Goal: Information Seeking & Learning: Check status

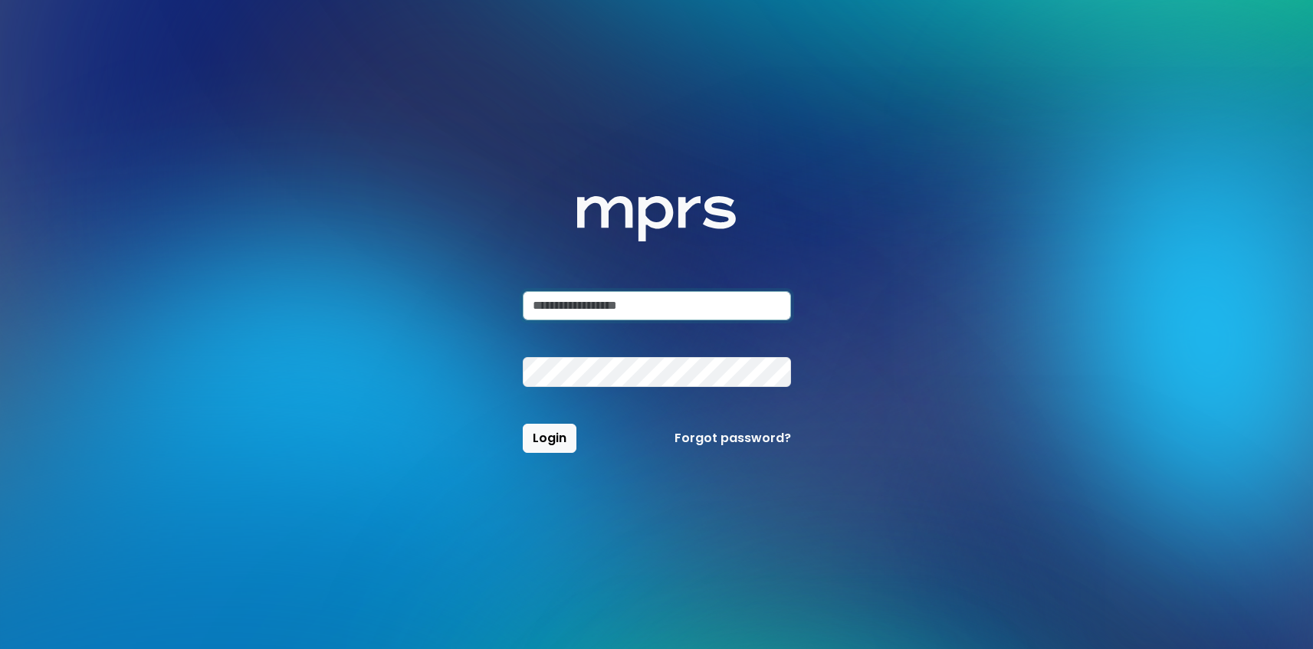
type input "**********"
click at [558, 437] on span "Login" at bounding box center [550, 438] width 34 height 18
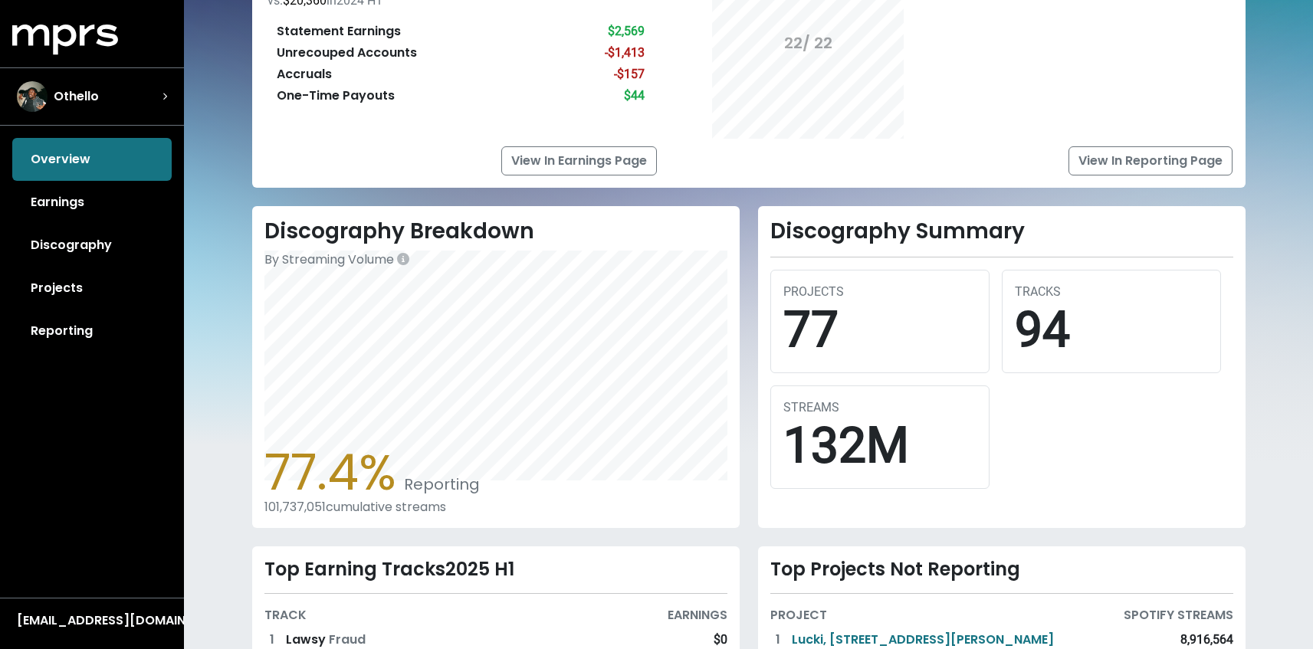
scroll to position [284, 0]
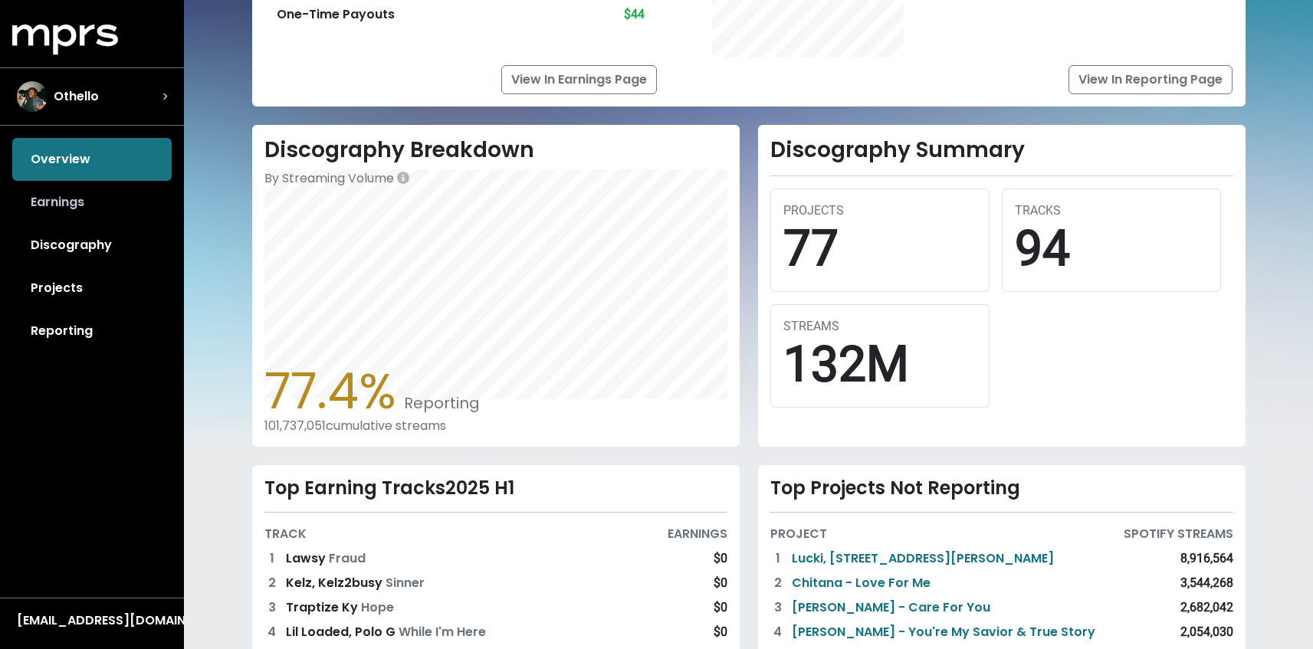
click at [127, 205] on link "Earnings" at bounding box center [91, 202] width 159 height 43
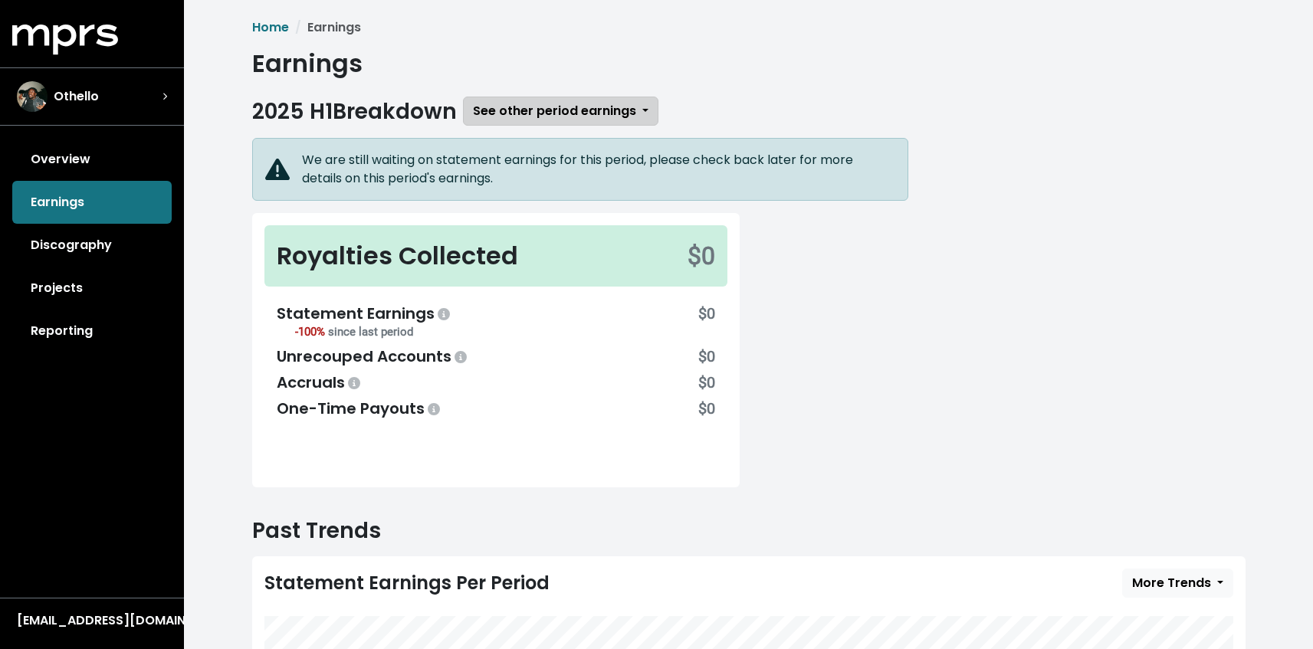
click at [500, 104] on span "See other period earnings" at bounding box center [554, 111] width 163 height 18
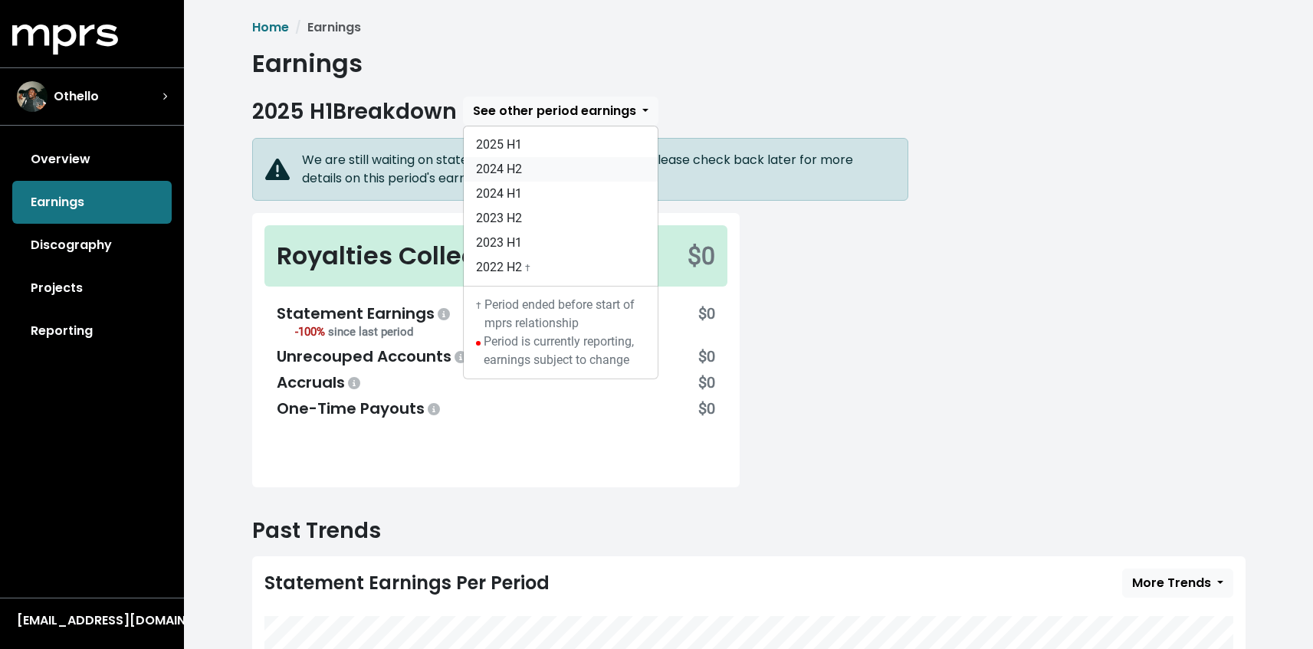
click at [537, 168] on link "2024 H2" at bounding box center [561, 169] width 194 height 25
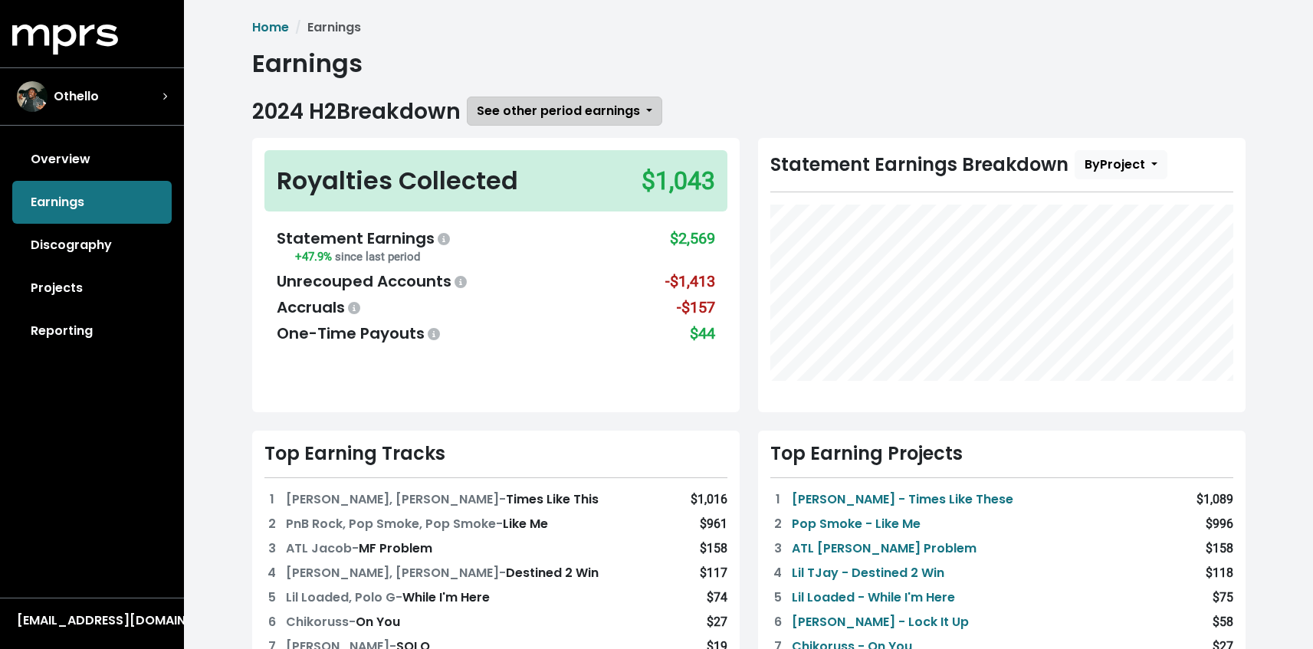
click at [548, 102] on span "See other period earnings" at bounding box center [558, 111] width 163 height 18
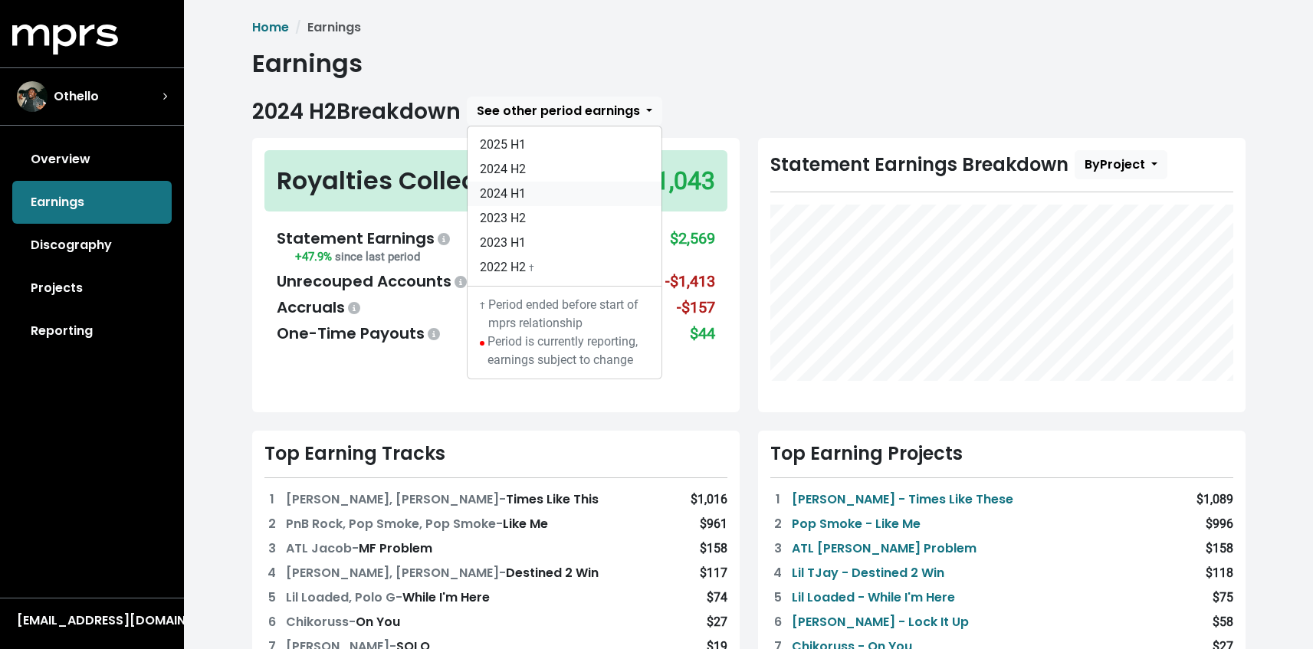
click at [545, 187] on link "2024 H1" at bounding box center [565, 194] width 194 height 25
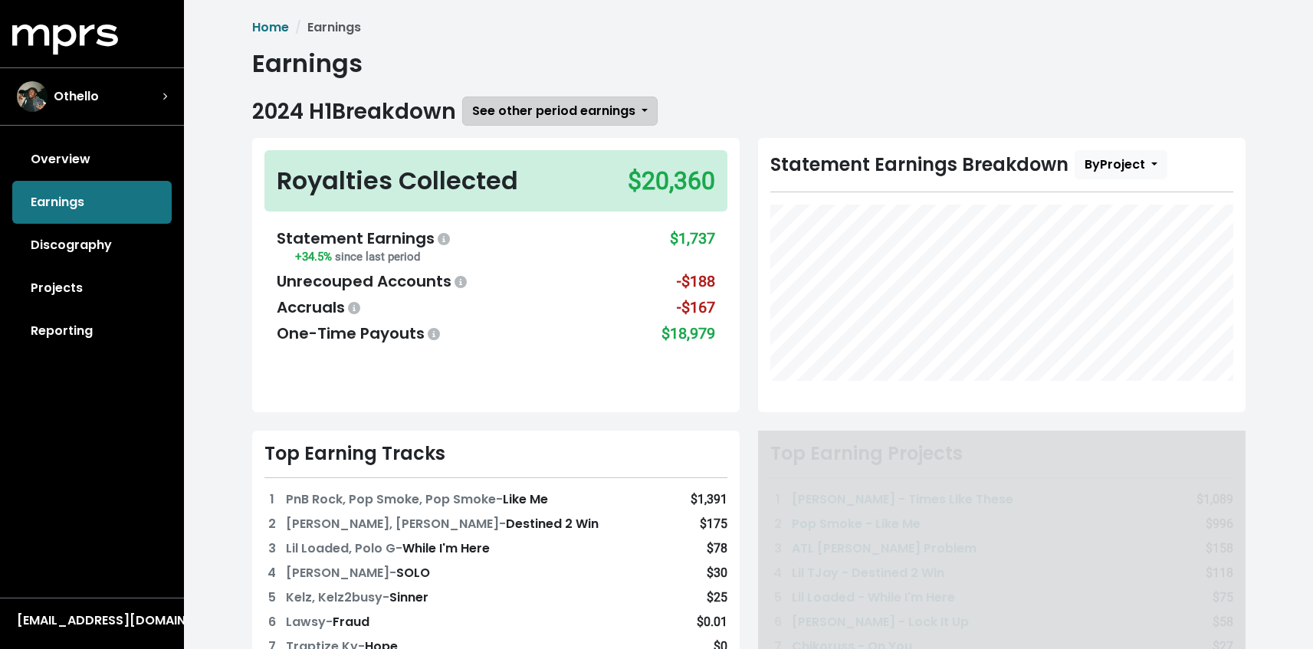
click at [556, 113] on span "See other period earnings" at bounding box center [553, 111] width 163 height 18
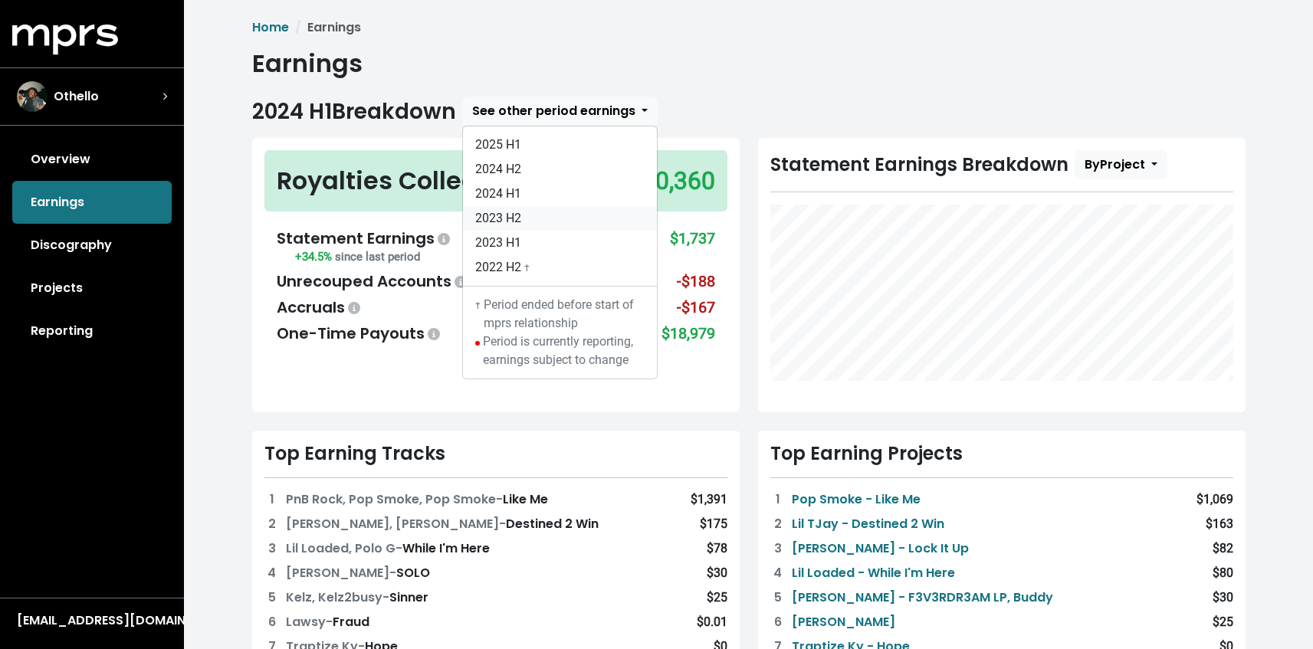
click at [551, 215] on link "2023 H2" at bounding box center [560, 218] width 194 height 25
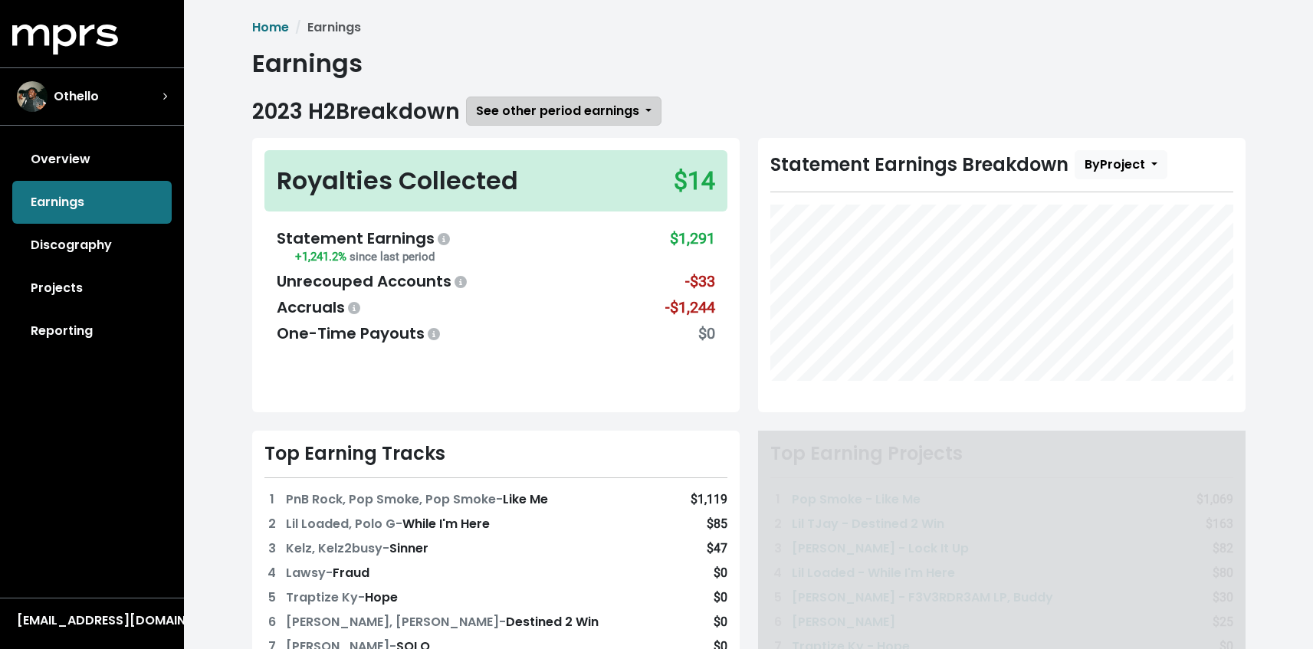
click at [551, 101] on button "See other period earnings" at bounding box center [563, 111] width 195 height 29
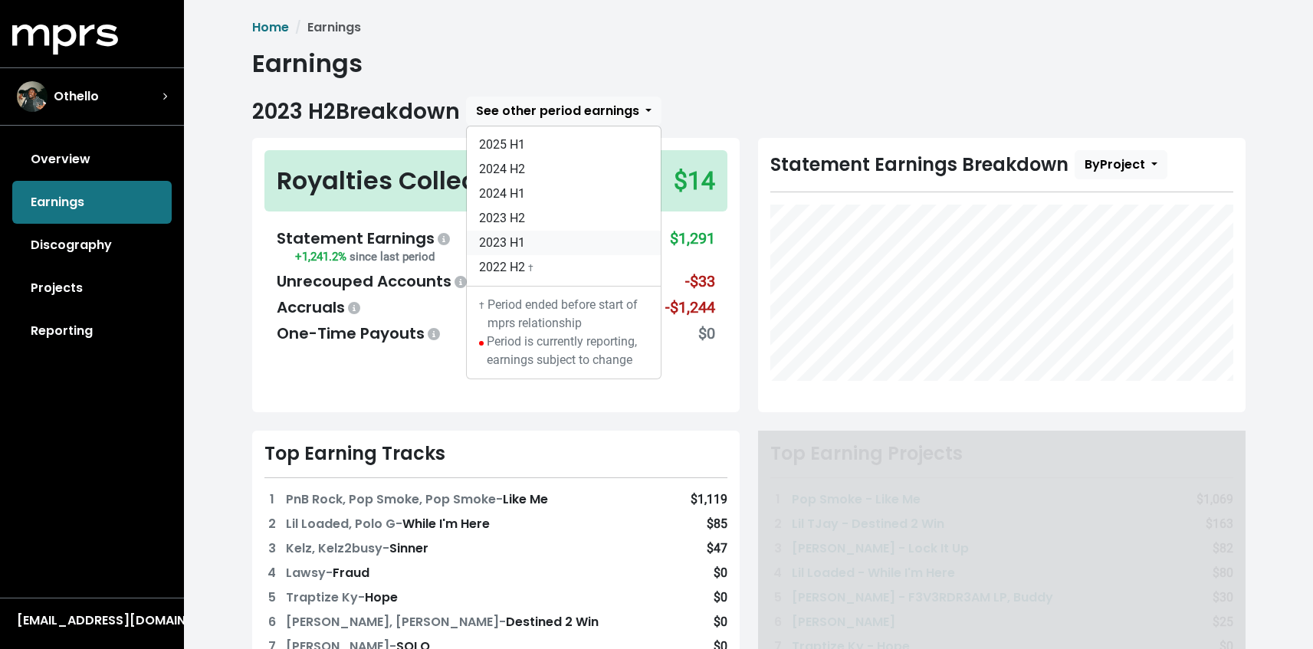
click at [550, 236] on link "2023 H1" at bounding box center [564, 243] width 194 height 25
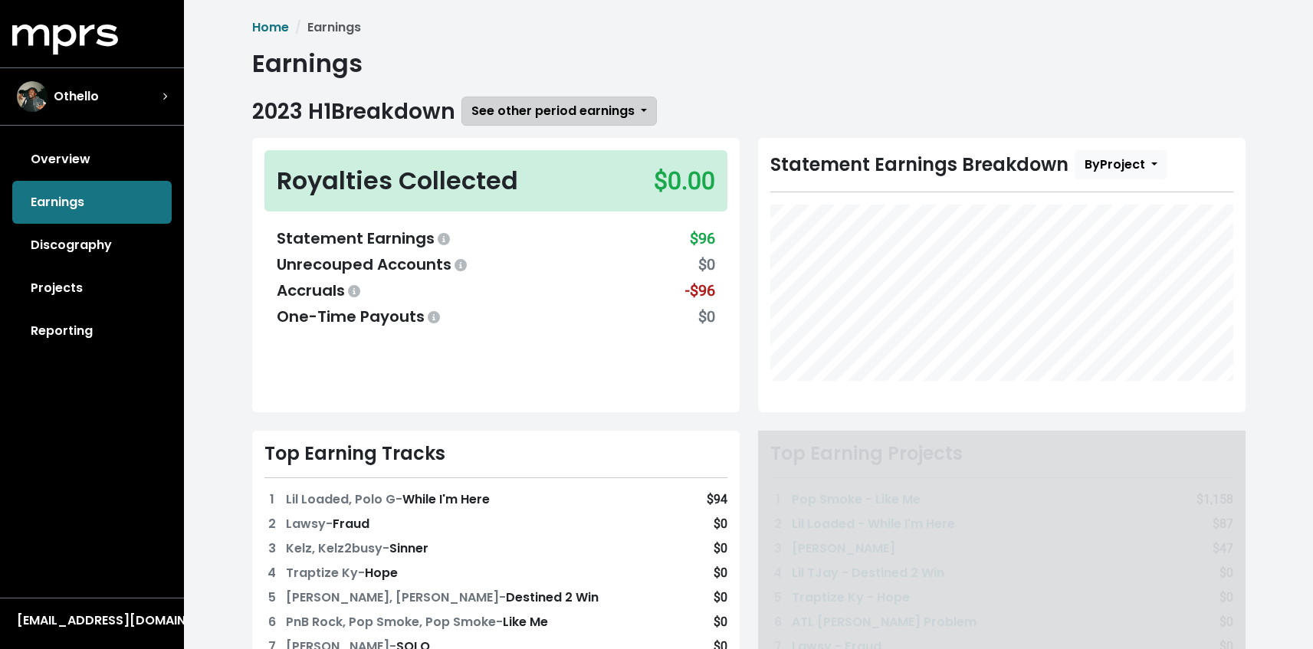
click at [550, 110] on span "See other period earnings" at bounding box center [552, 111] width 163 height 18
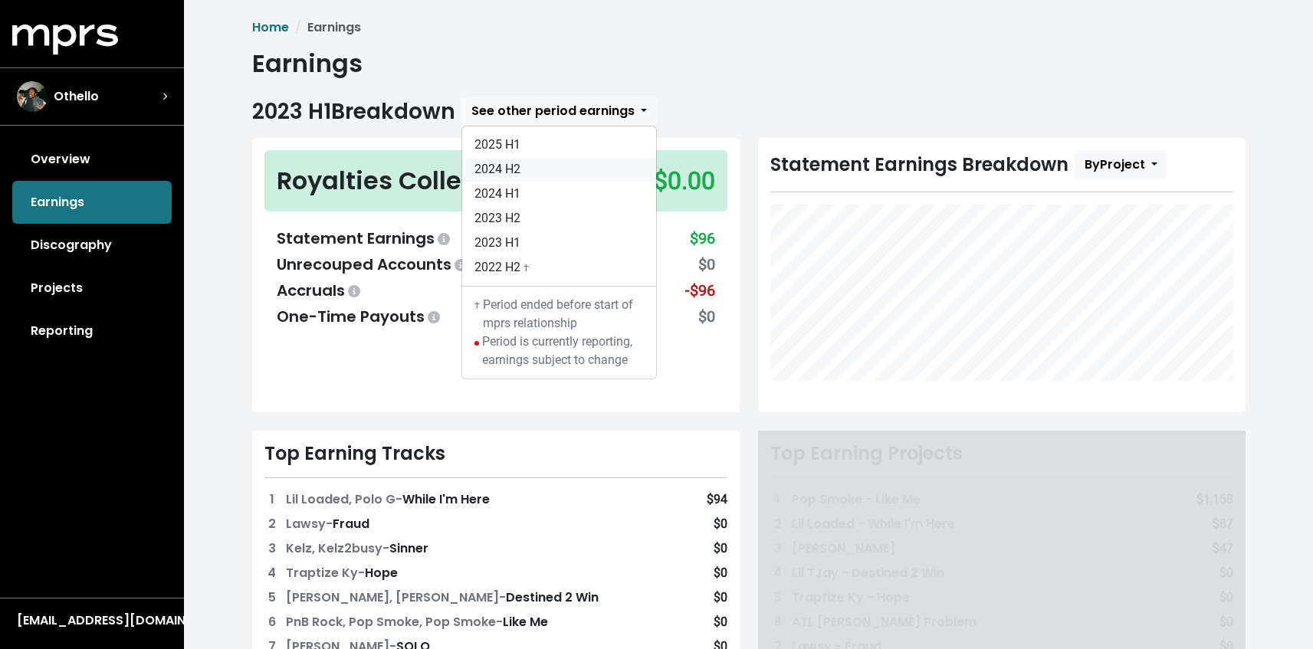
click at [547, 180] on link "2024 H2" at bounding box center [559, 169] width 194 height 25
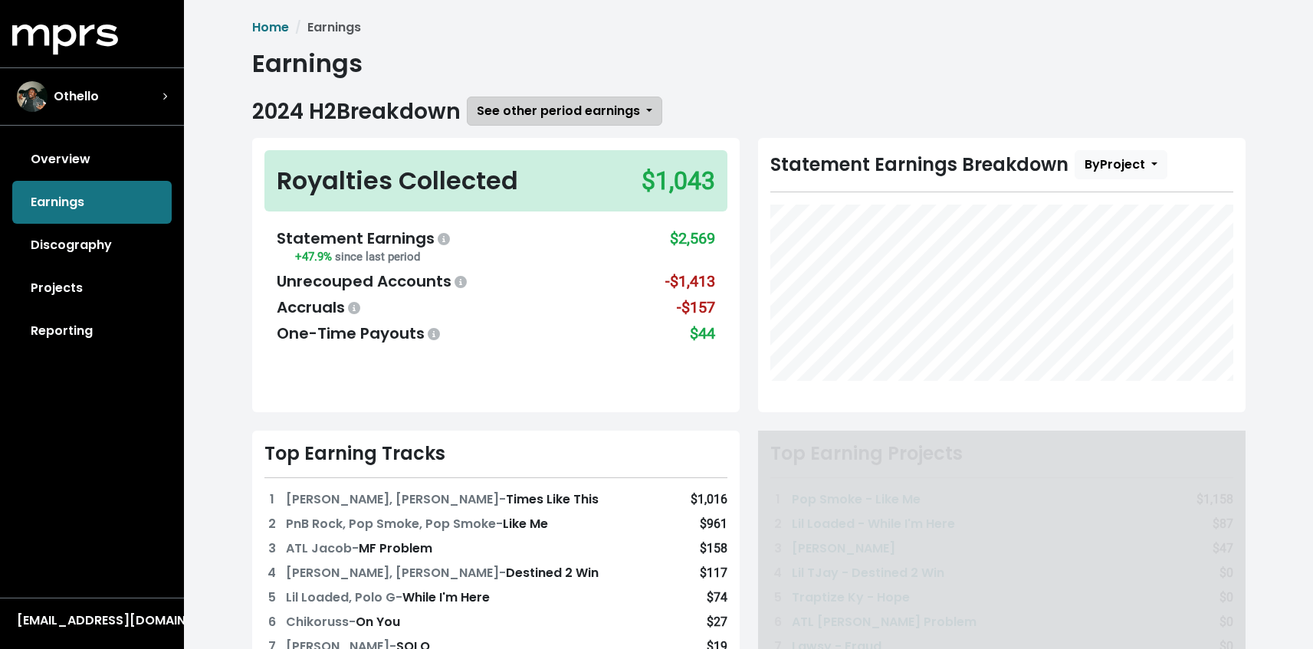
click at [547, 108] on span "See other period earnings" at bounding box center [558, 111] width 163 height 18
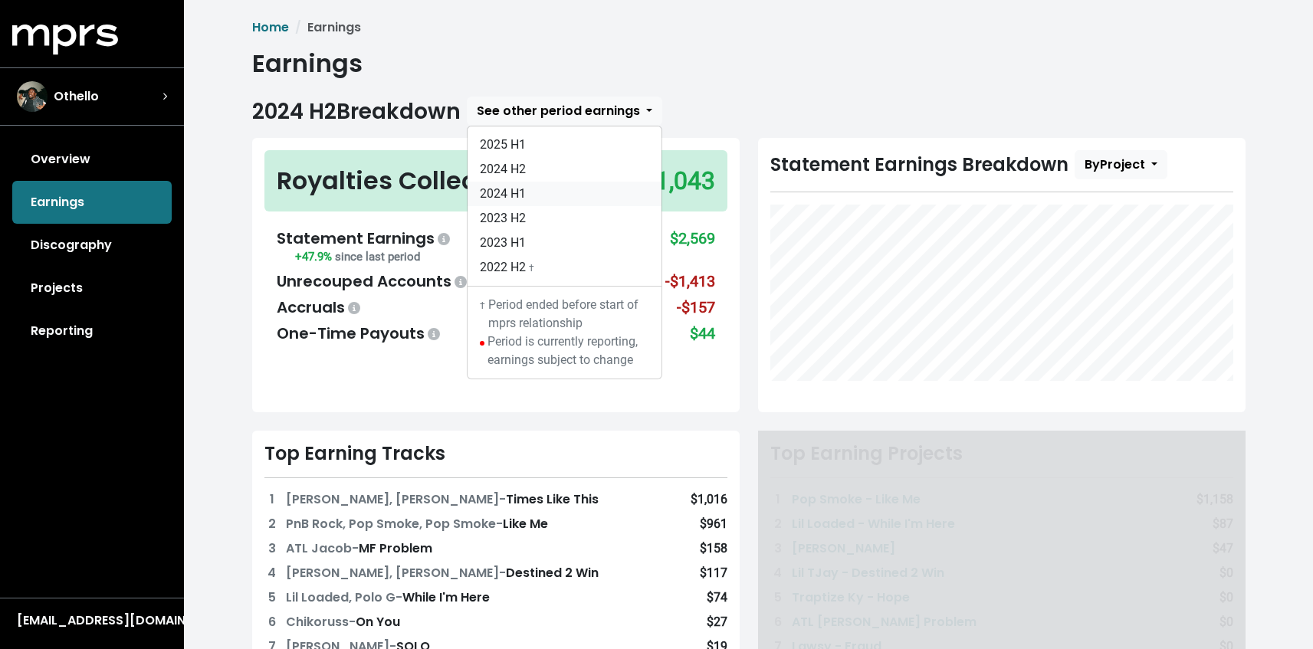
click at [547, 188] on link "2024 H1" at bounding box center [565, 194] width 194 height 25
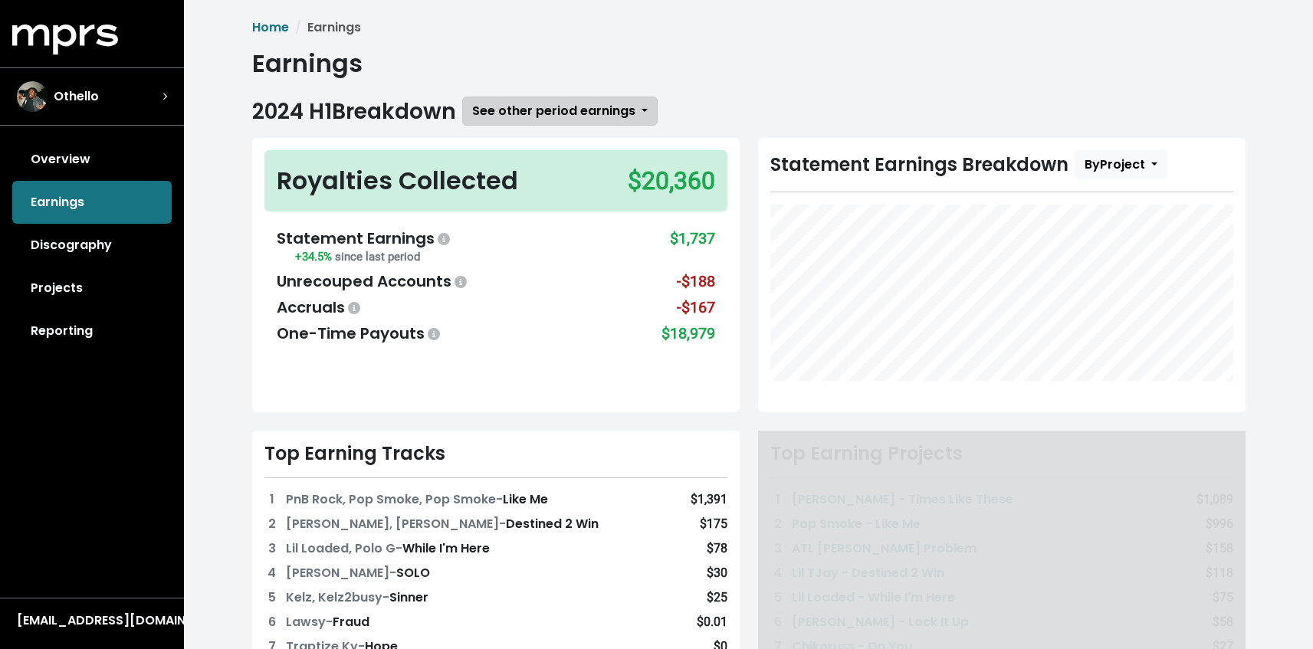
click at [547, 118] on span "See other period earnings" at bounding box center [553, 111] width 163 height 18
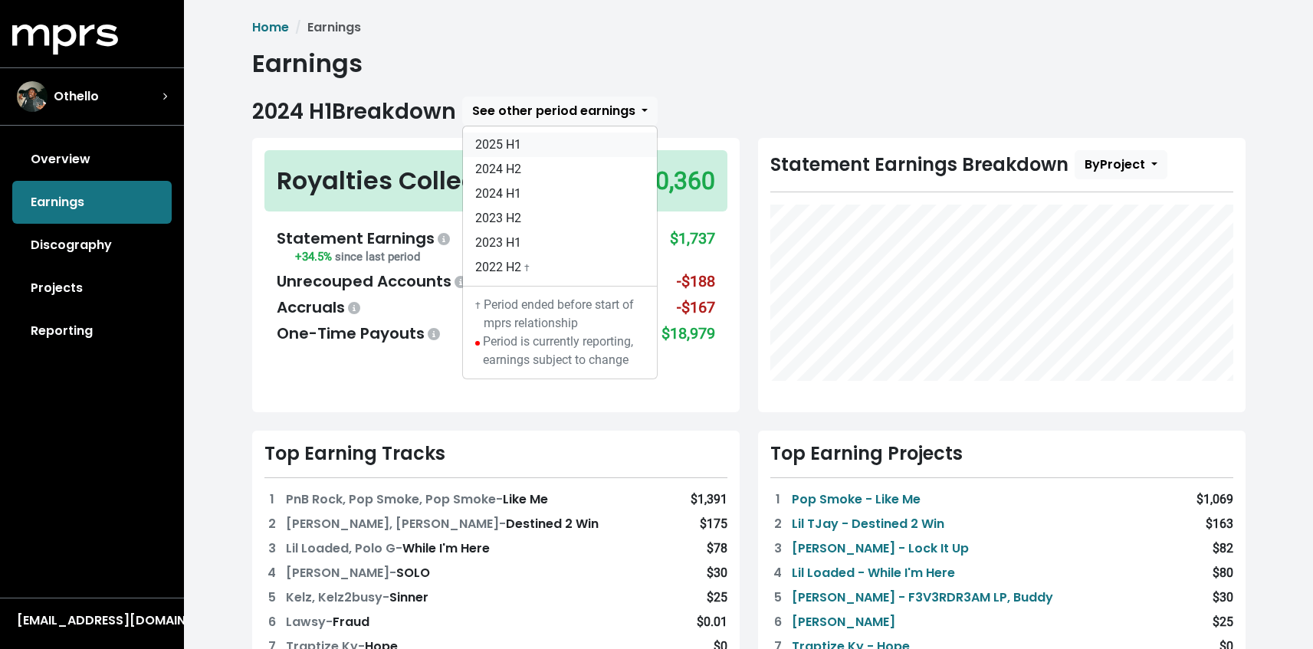
click at [544, 146] on link "2025 H1" at bounding box center [560, 145] width 194 height 25
